Goal: Information Seeking & Learning: Learn about a topic

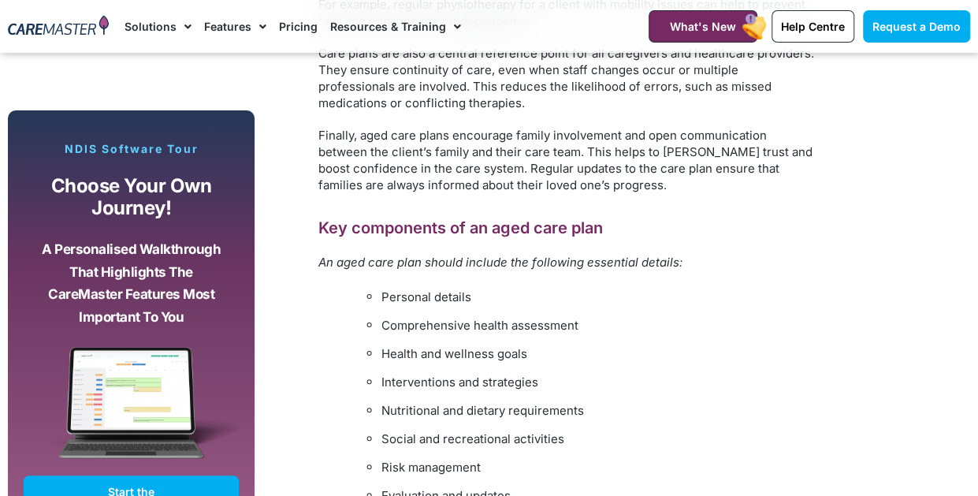
scroll to position [1497, 0]
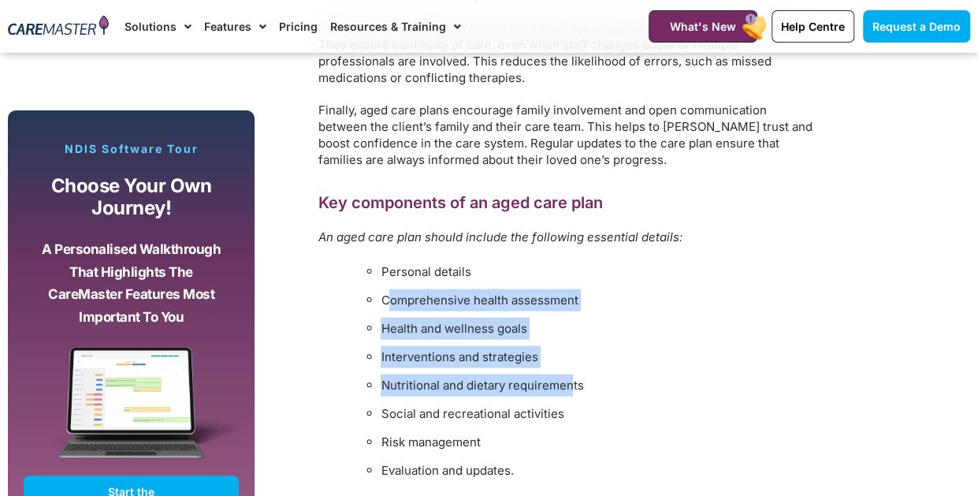
drag, startPoint x: 392, startPoint y: 299, endPoint x: 572, endPoint y: 376, distance: 195.3
click at [572, 376] on ul "Personal details Comprehensive health assessment Health and wellness goals Inte…" at bounding box center [581, 371] width 465 height 221
drag, startPoint x: 572, startPoint y: 376, endPoint x: 519, endPoint y: 374, distance: 53.6
click at [519, 374] on ul "Personal details Comprehensive health assessment Health and wellness goals Inte…" at bounding box center [581, 371] width 465 height 221
click at [492, 353] on li "Interventions and strategies" at bounding box center [597, 357] width 433 height 22
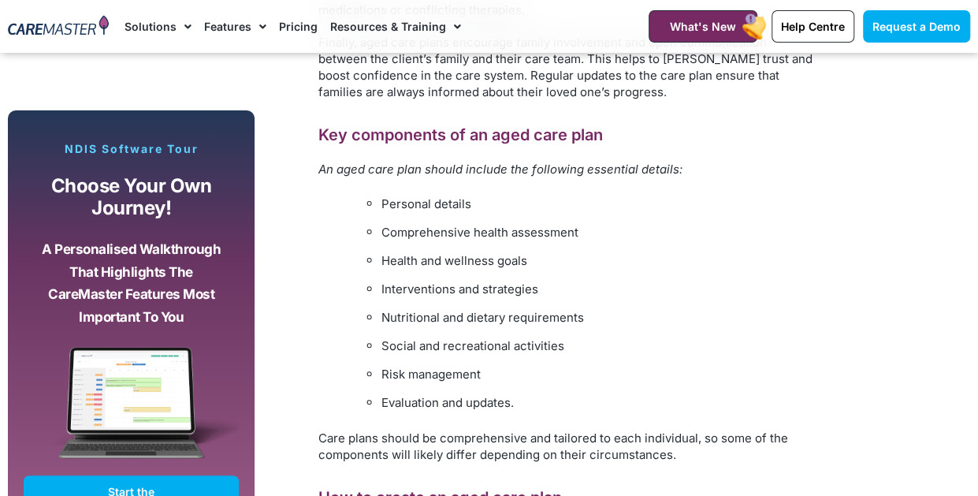
scroll to position [1655, 0]
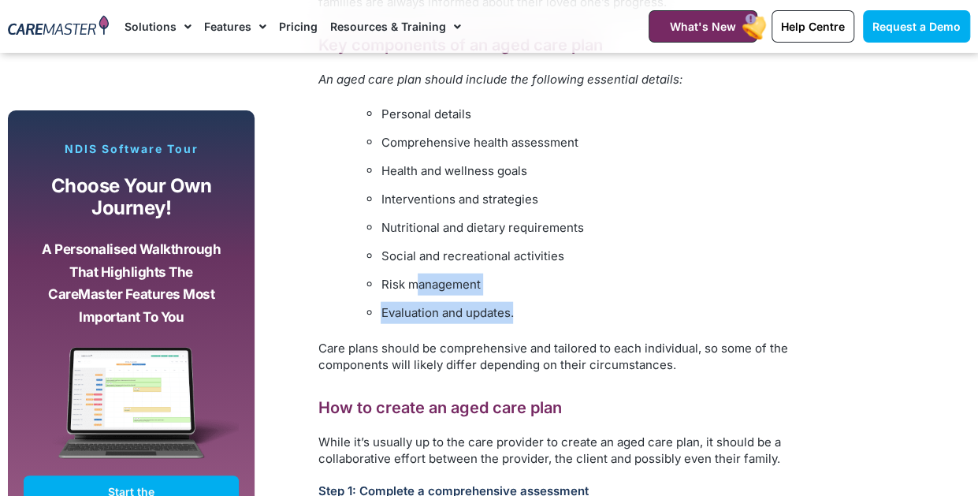
drag, startPoint x: 522, startPoint y: 319, endPoint x: 414, endPoint y: 276, distance: 117.1
click at [414, 276] on ul "Personal details Comprehensive health assessment Health and wellness goals Inte…" at bounding box center [581, 213] width 465 height 221
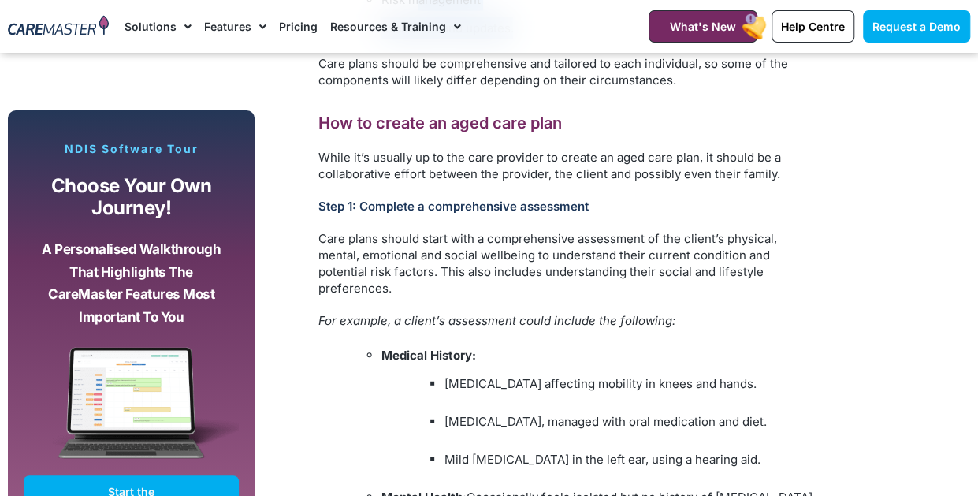
scroll to position [2049, 0]
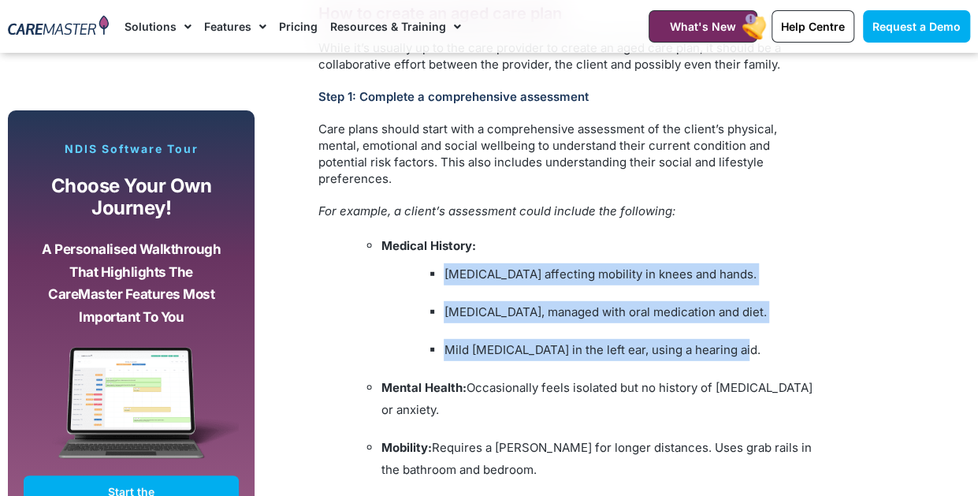
drag, startPoint x: 444, startPoint y: 270, endPoint x: 782, endPoint y: 338, distance: 344.0
click at [782, 338] on li "Medical History: [MEDICAL_DATA] affecting mobility in knees and hands. [MEDICAL…" at bounding box center [597, 298] width 433 height 126
drag, startPoint x: 782, startPoint y: 338, endPoint x: 629, endPoint y: 352, distance: 153.5
click at [629, 352] on li "Mild [MEDICAL_DATA] in the left ear, using a hearing aid." at bounding box center [629, 350] width 370 height 22
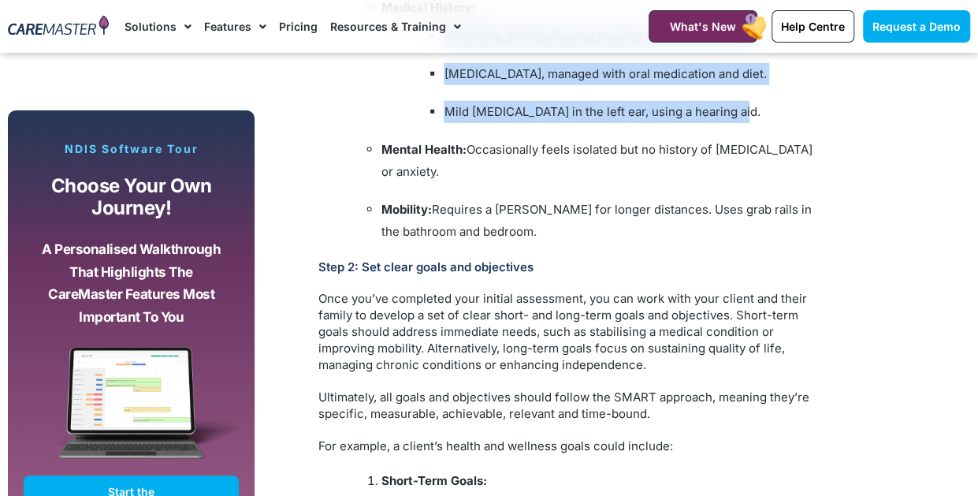
scroll to position [2285, 0]
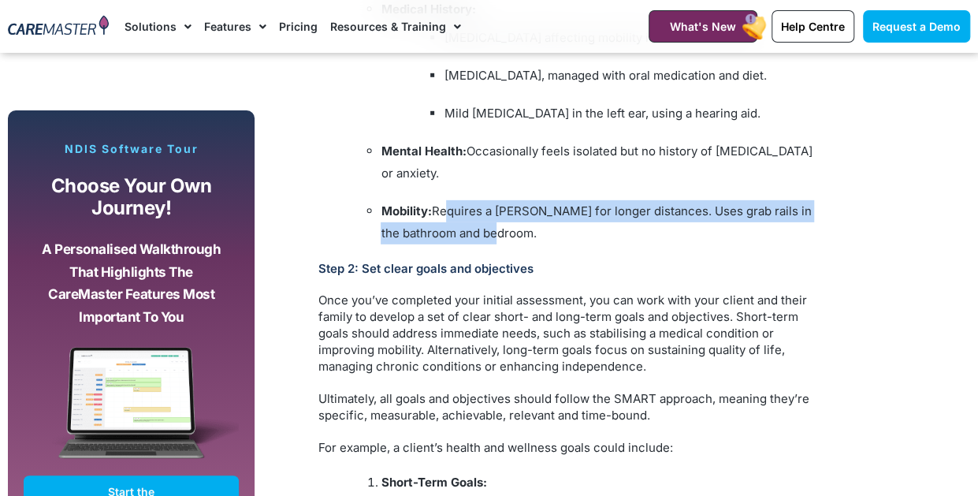
drag, startPoint x: 444, startPoint y: 208, endPoint x: 610, endPoint y: 244, distance: 169.3
click at [610, 244] on li "Mobility: Requires a [PERSON_NAME] for longer distances. Uses grab rails in the…" at bounding box center [597, 222] width 433 height 44
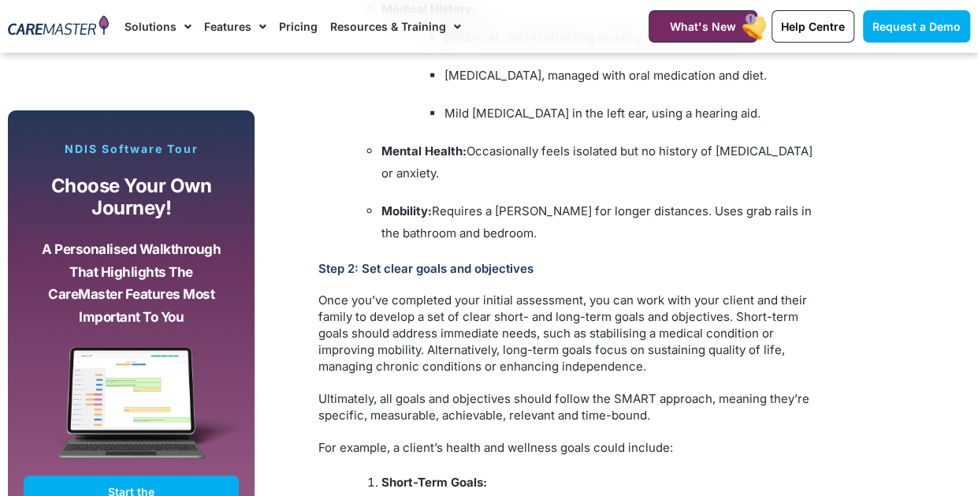
drag, startPoint x: 610, startPoint y: 244, endPoint x: 383, endPoint y: 311, distance: 236.9
click at [383, 311] on p "Once you’ve completed your initial assessment, you can work with your client an…" at bounding box center [566, 333] width 496 height 83
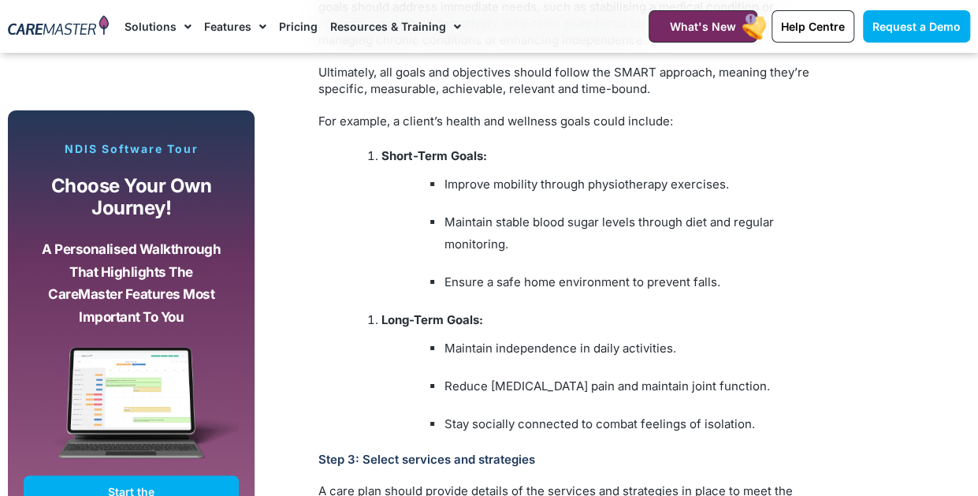
scroll to position [2601, 0]
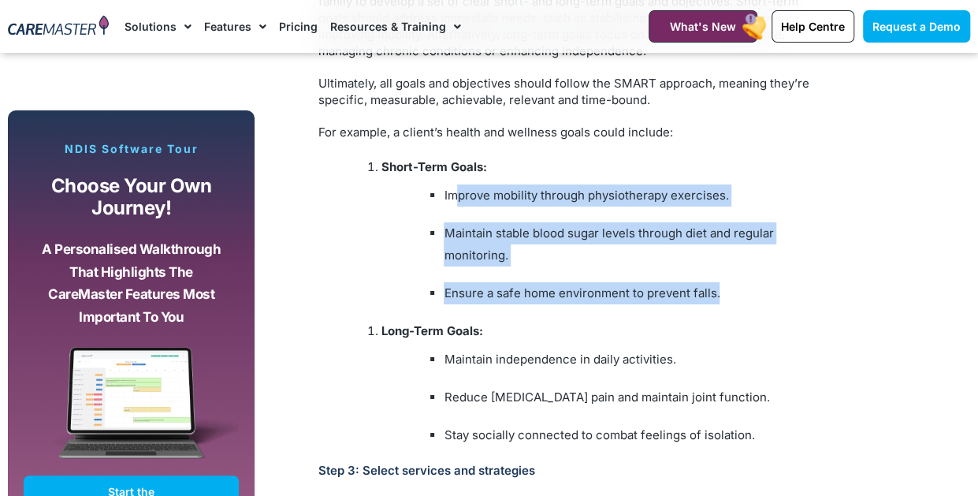
drag, startPoint x: 455, startPoint y: 188, endPoint x: 892, endPoint y: 302, distance: 452.1
click at [892, 302] on div "Subscribe, Connect, Learn, Grow: Our Monthly Newsletter Delivers Care Industry …" at bounding box center [489, 119] width 978 height 3535
click at [503, 284] on li "Ensure a safe home environment to prevent falls." at bounding box center [629, 293] width 370 height 22
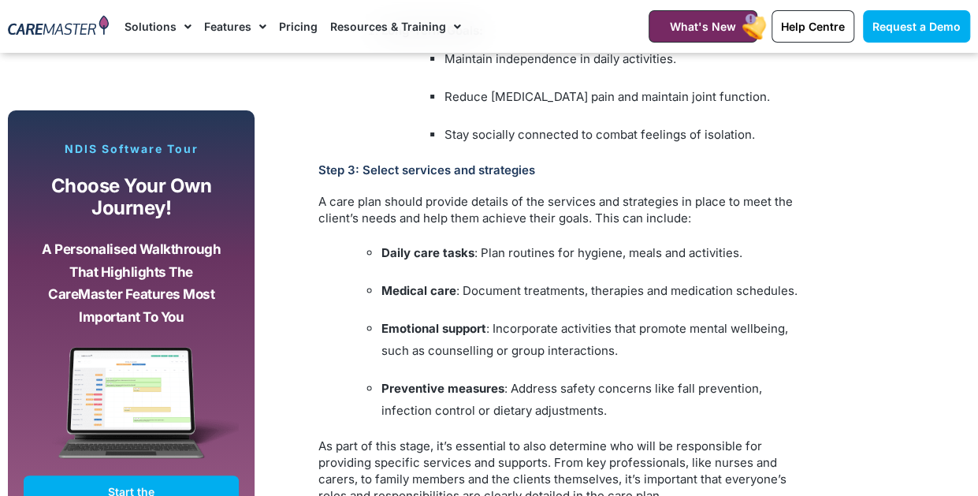
scroll to position [2916, 0]
